Goal: Check status: Check status

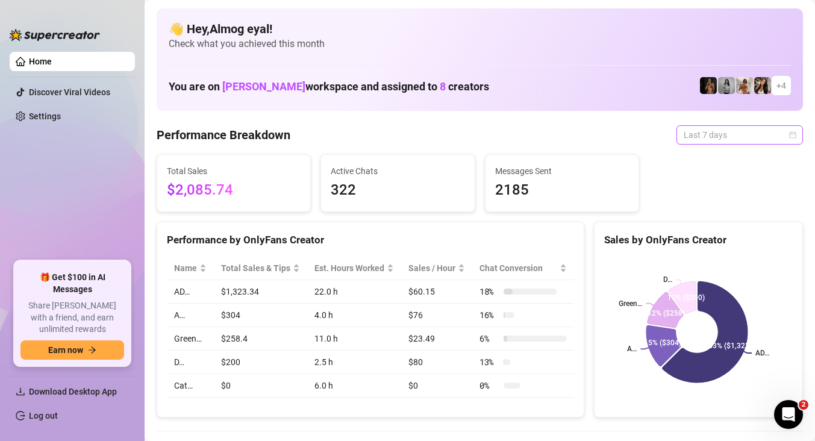
click at [710, 131] on span "Last 7 days" at bounding box center [740, 135] width 112 height 18
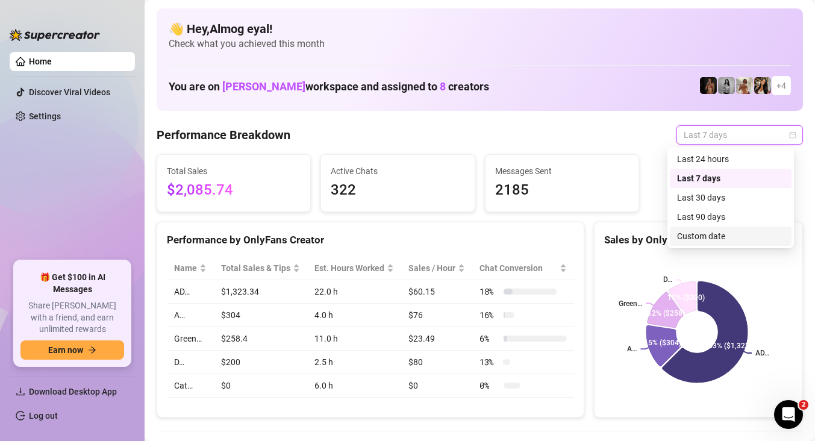
click at [715, 236] on div "Custom date" at bounding box center [730, 235] width 107 height 13
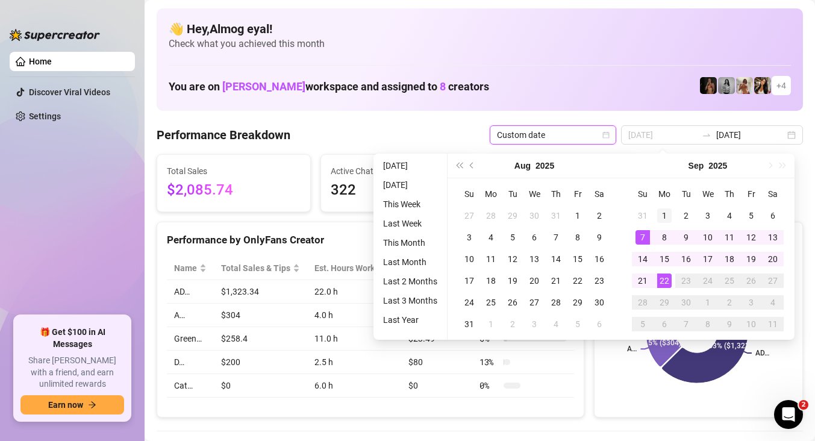
type input "2025-09-01"
click at [658, 222] on td "1" at bounding box center [664, 216] width 22 height 22
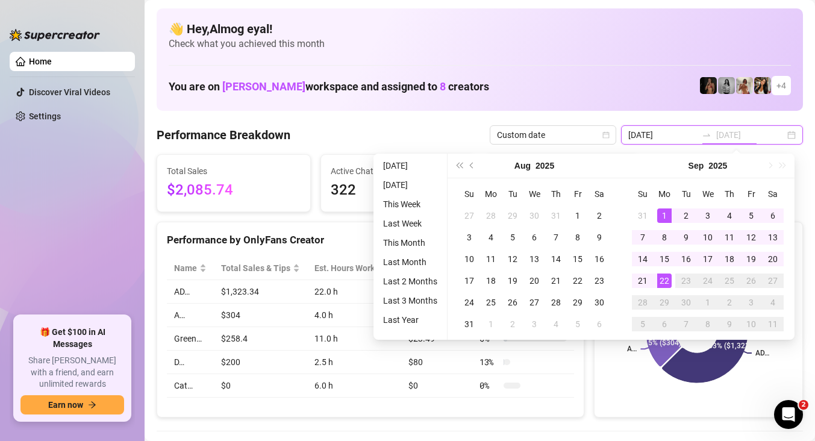
type input "[DATE]"
click at [661, 276] on div "22" at bounding box center [664, 280] width 14 height 14
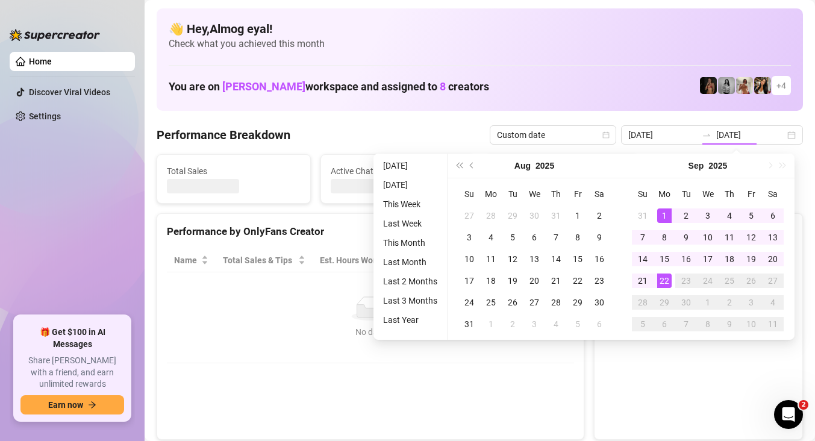
type input "2025-09-01"
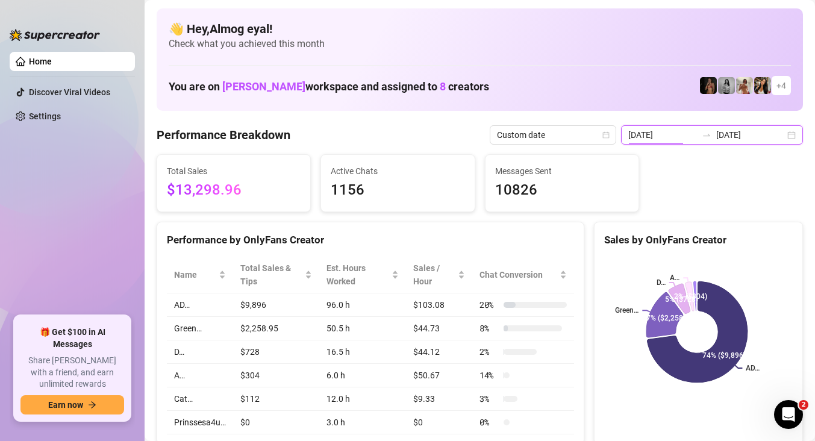
click at [691, 138] on input "2025-09-01" at bounding box center [662, 134] width 69 height 13
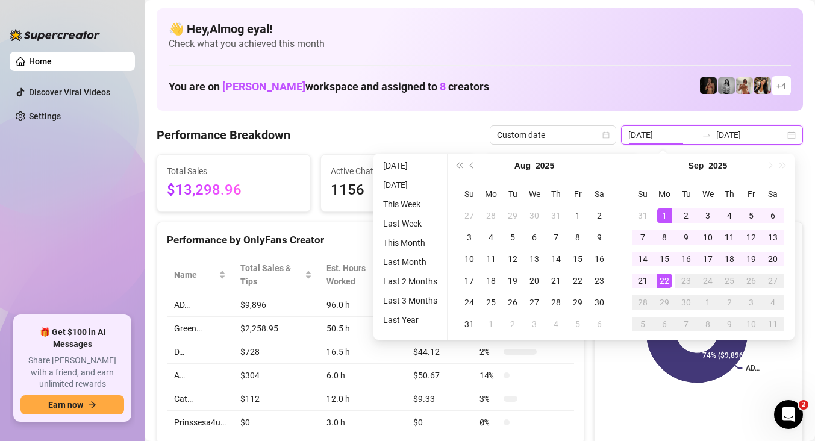
type input "[DATE]"
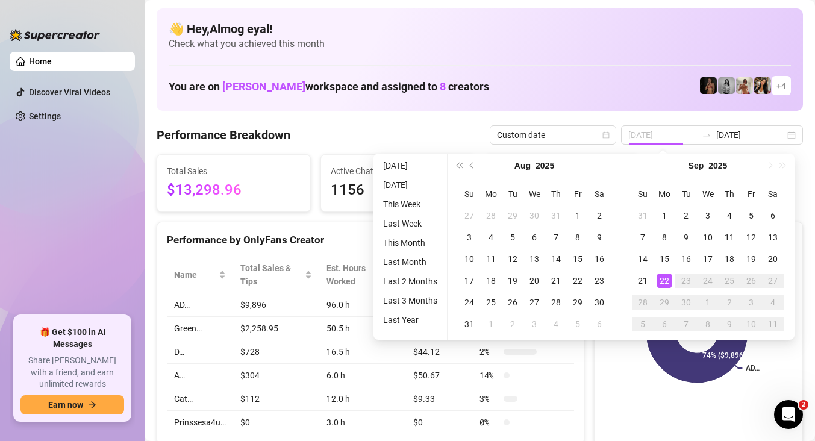
click at [663, 279] on div "22" at bounding box center [664, 280] width 14 height 14
type input "[DATE]"
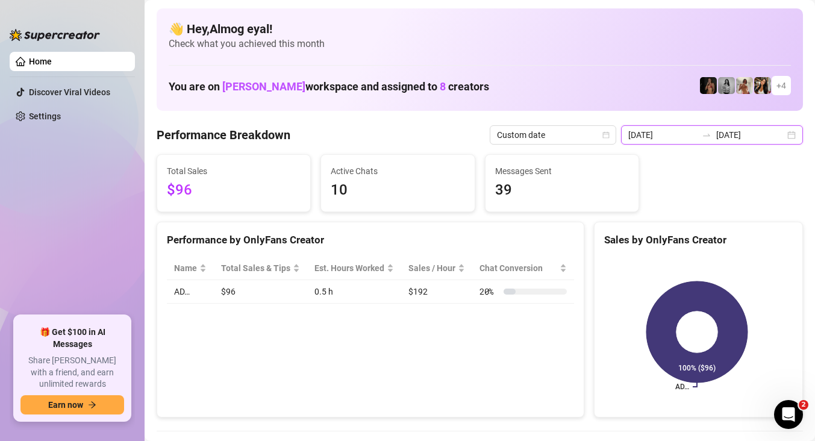
click at [675, 131] on input "[DATE]" at bounding box center [662, 134] width 69 height 13
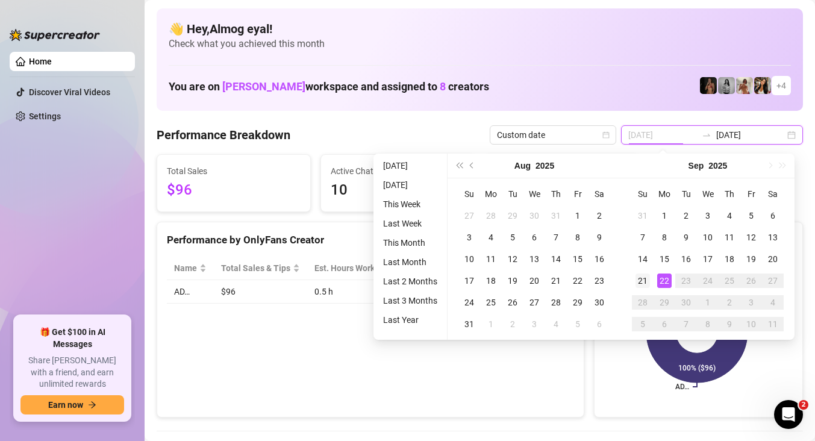
type input "[DATE]"
click at [649, 279] on div "21" at bounding box center [642, 280] width 14 height 14
click at [663, 277] on div "22" at bounding box center [664, 280] width 14 height 14
type input "[DATE]"
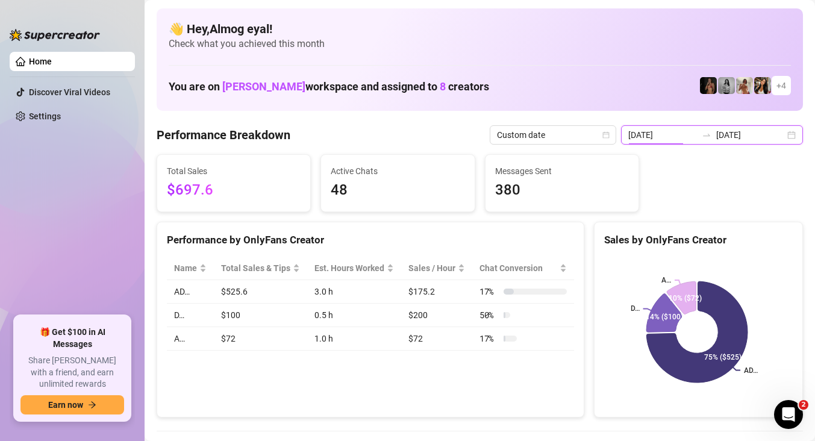
click at [685, 135] on input "[DATE]" at bounding box center [662, 134] width 69 height 13
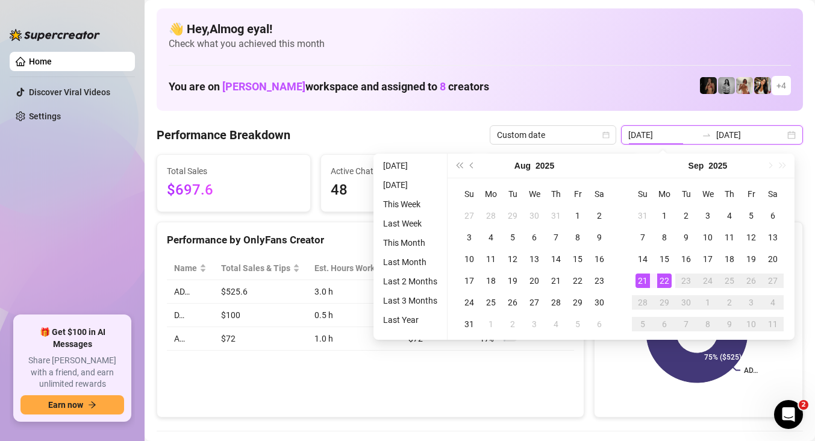
type input "[DATE]"
click at [667, 277] on div "22" at bounding box center [664, 280] width 14 height 14
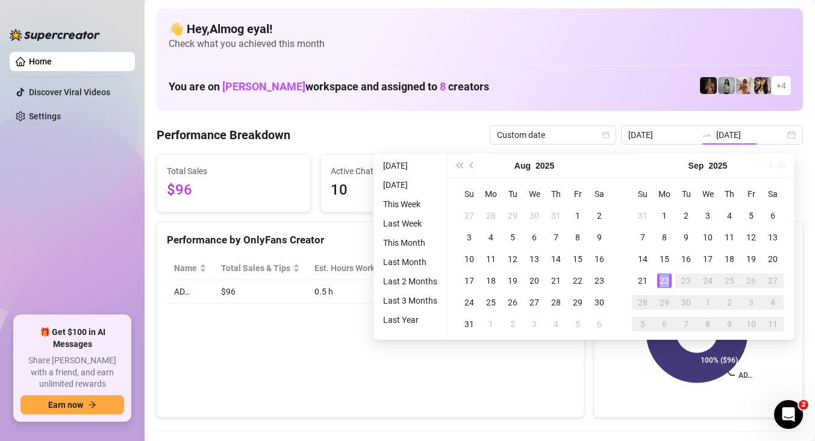
type input "[DATE]"
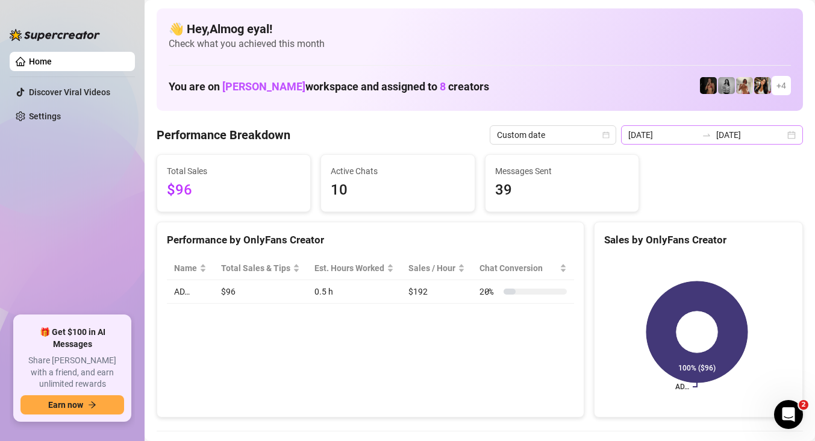
click at [676, 126] on div "2025-09-22 2025-09-22" at bounding box center [712, 134] width 182 height 19
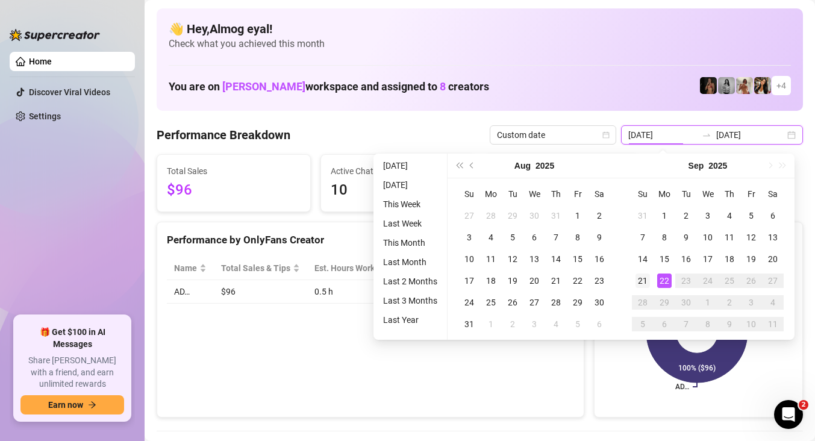
type input "[DATE]"
click at [634, 278] on td "21" at bounding box center [643, 281] width 22 height 22
click at [662, 282] on div "22" at bounding box center [664, 280] width 14 height 14
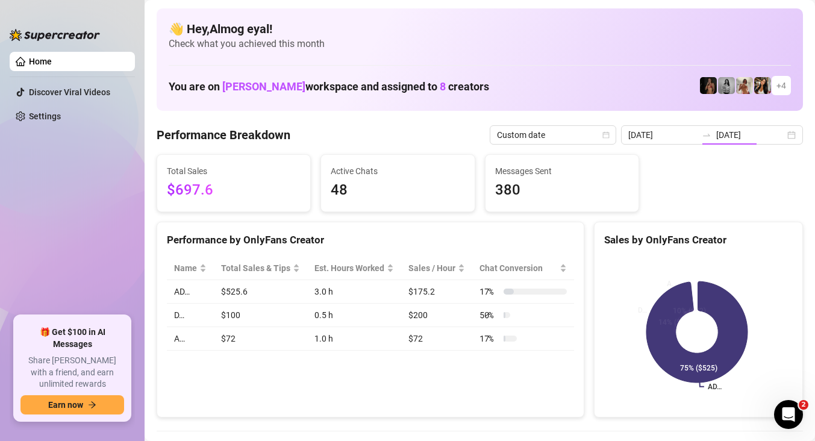
type input "[DATE]"
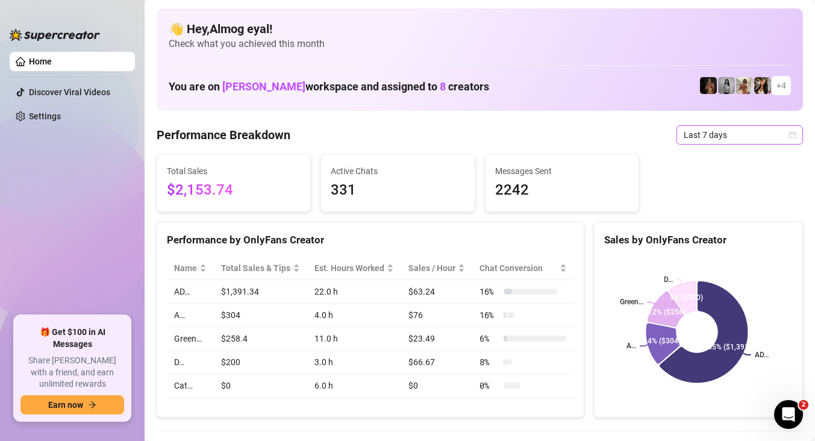
click at [729, 132] on span "Last 7 days" at bounding box center [740, 135] width 112 height 18
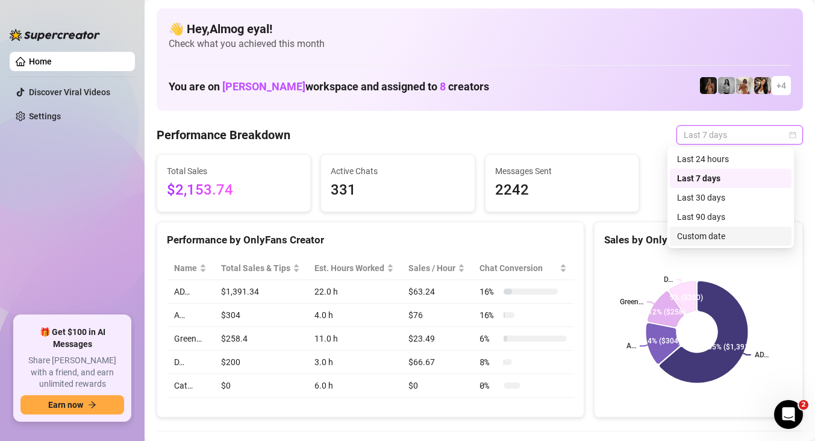
click at [728, 238] on div "Custom date" at bounding box center [730, 235] width 107 height 13
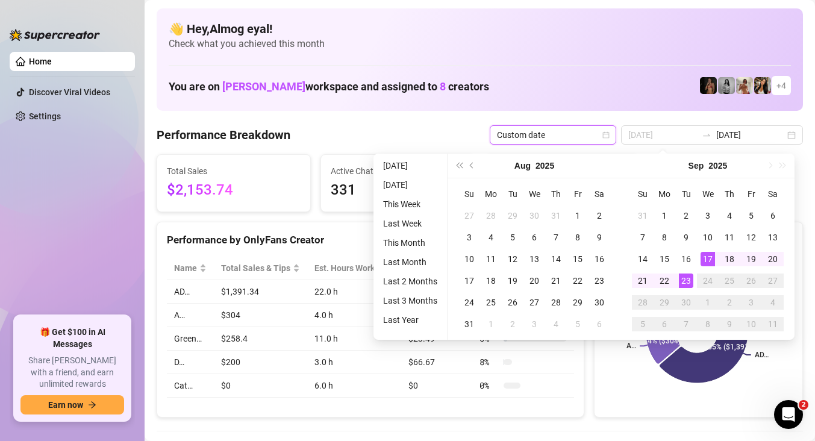
type input "2025-09-23"
click at [690, 278] on div "23" at bounding box center [686, 280] width 14 height 14
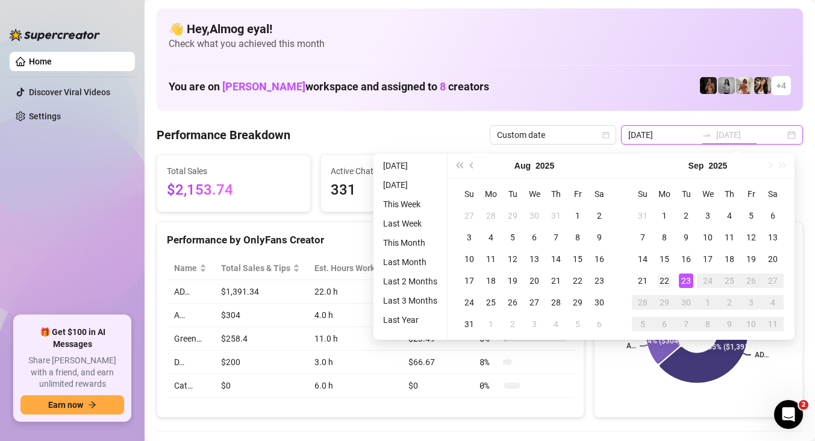
type input "[DATE]"
click at [664, 281] on div "22" at bounding box center [664, 280] width 14 height 14
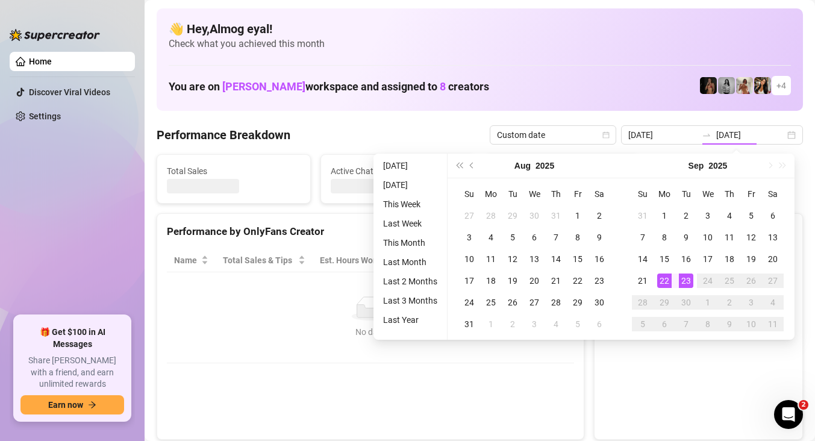
type input "[DATE]"
type input "2025-09-23"
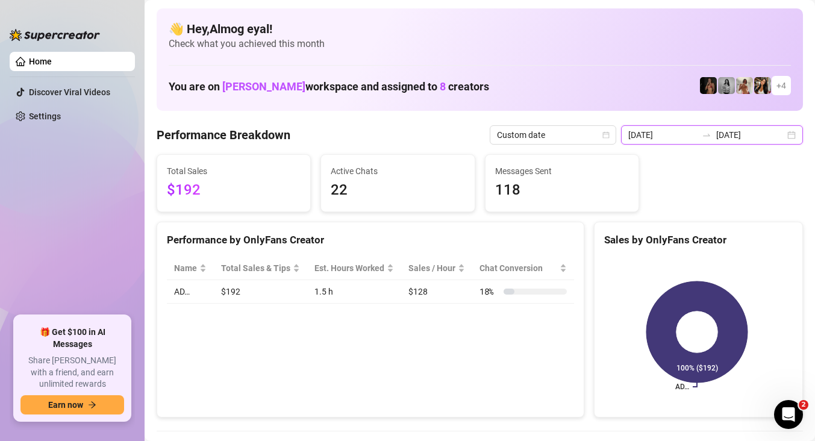
click at [694, 134] on input "[DATE]" at bounding box center [662, 134] width 69 height 13
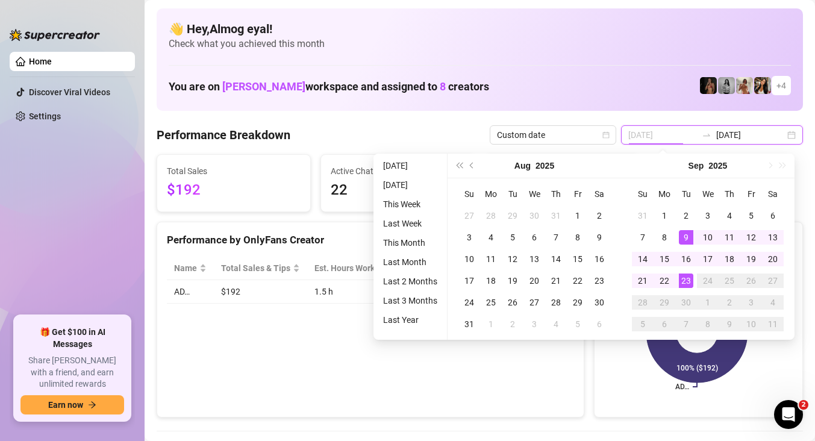
type input "2025-09-23"
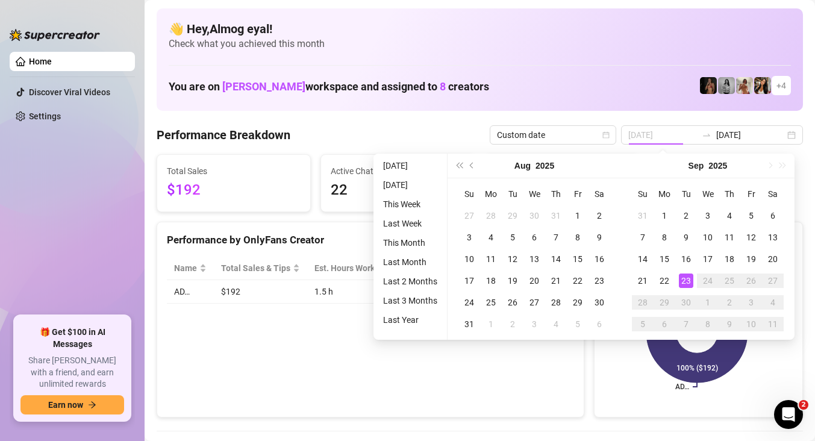
click at [685, 281] on div "23" at bounding box center [686, 280] width 14 height 14
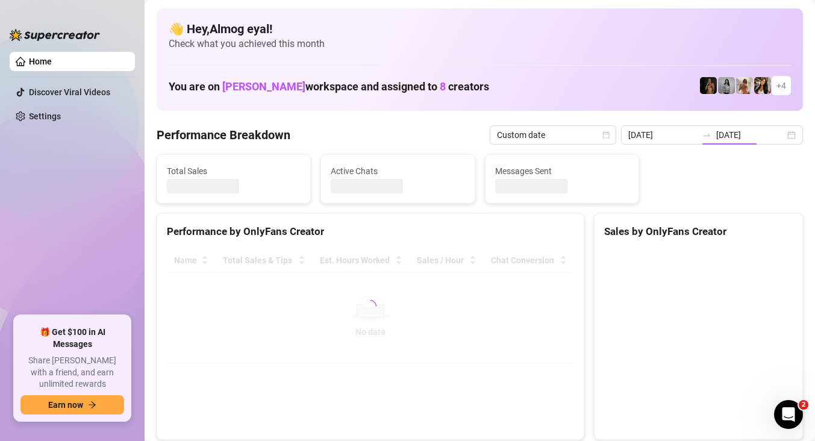
type input "2025-09-23"
